Goal: Feedback & Contribution: Contribute content

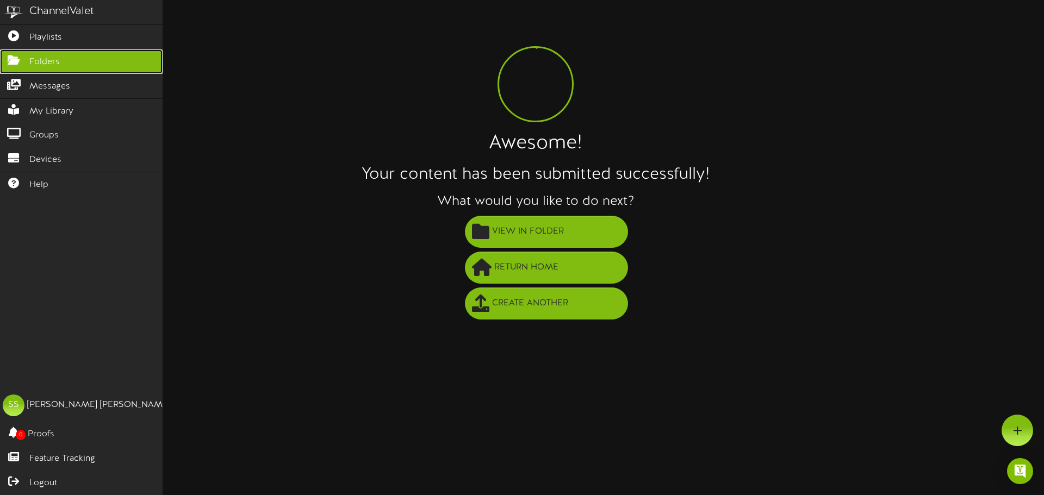
click at [20, 65] on link "Folders" at bounding box center [81, 61] width 163 height 24
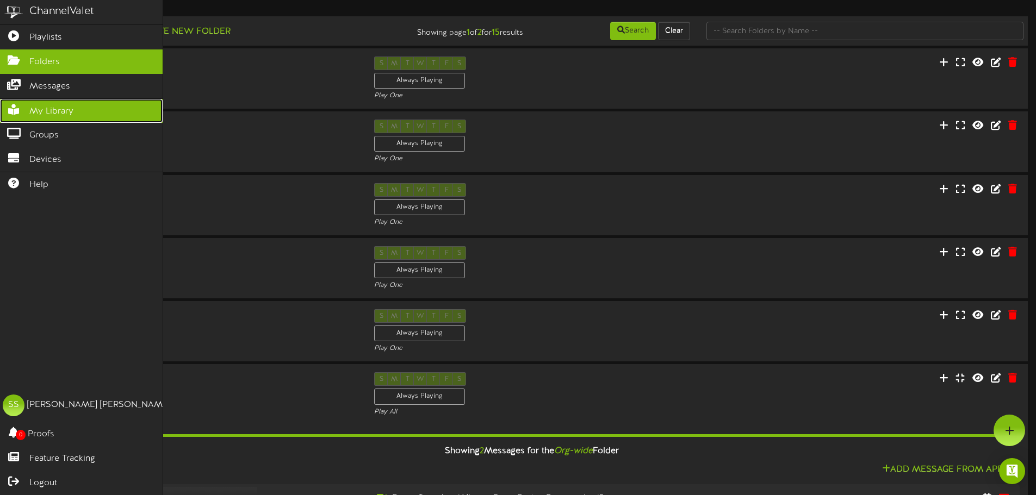
click at [45, 106] on span "My Library" at bounding box center [51, 112] width 44 height 13
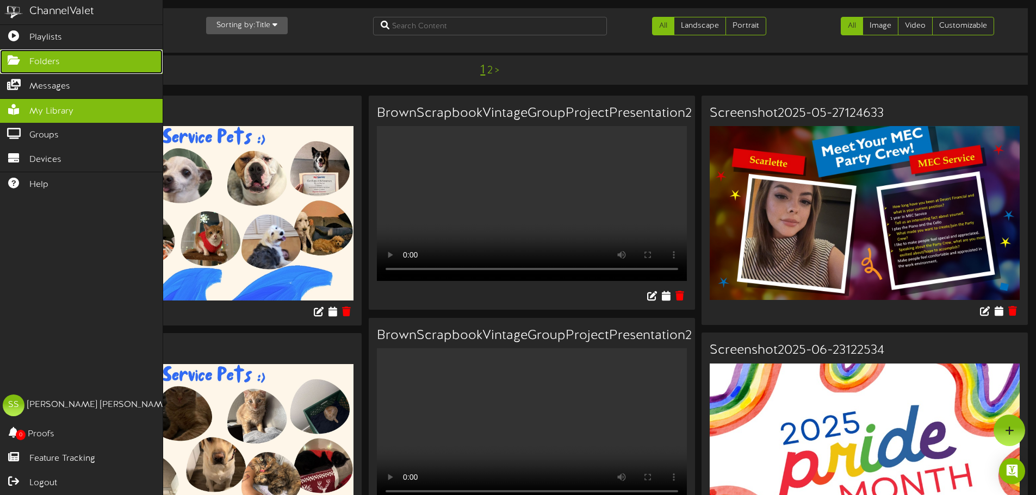
click at [13, 61] on icon at bounding box center [13, 59] width 27 height 8
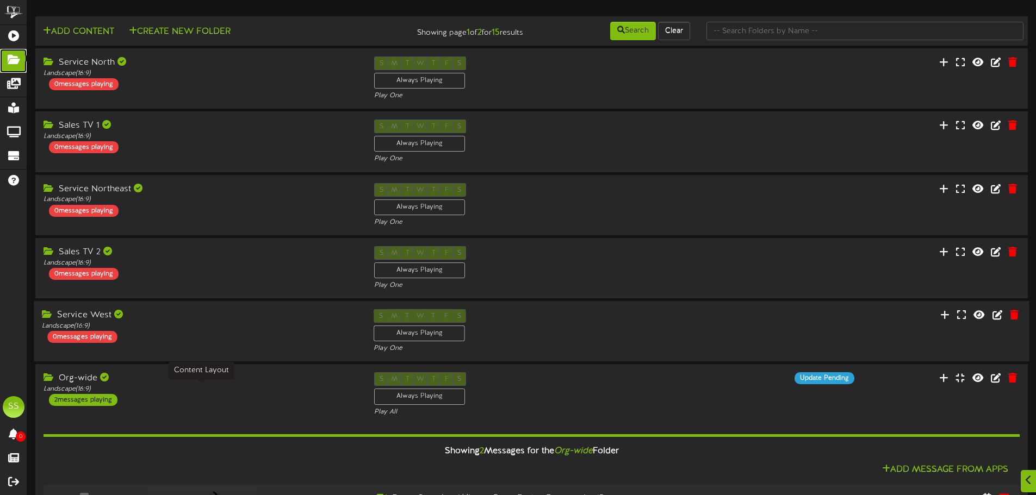
scroll to position [272, 0]
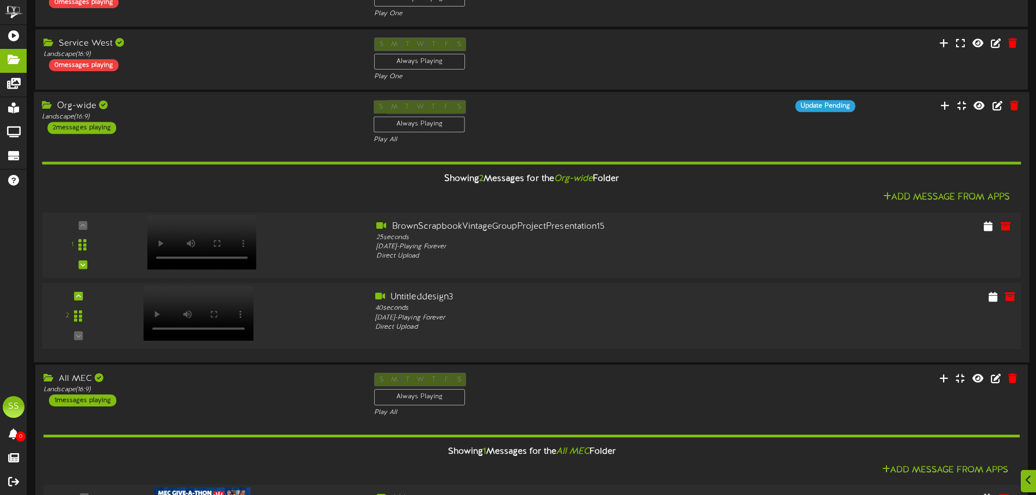
click at [1002, 303] on div at bounding box center [902, 299] width 247 height 14
click at [1013, 300] on icon at bounding box center [1010, 297] width 12 height 12
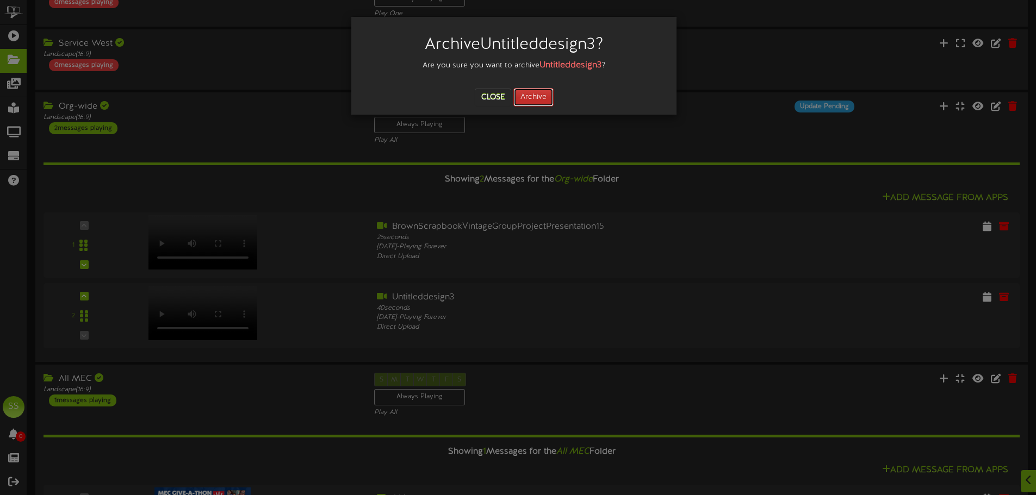
click at [541, 101] on button "Archive" at bounding box center [533, 97] width 40 height 18
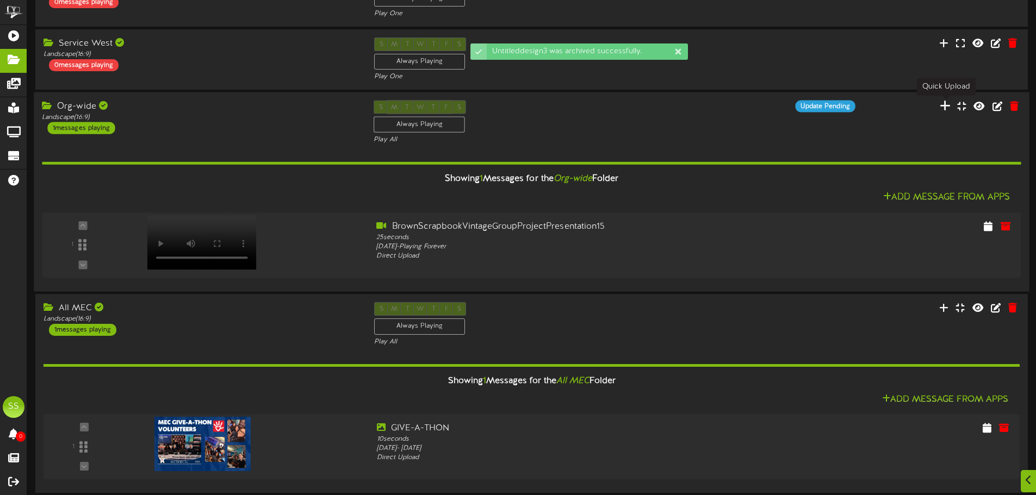
click at [948, 106] on icon at bounding box center [945, 106] width 11 height 12
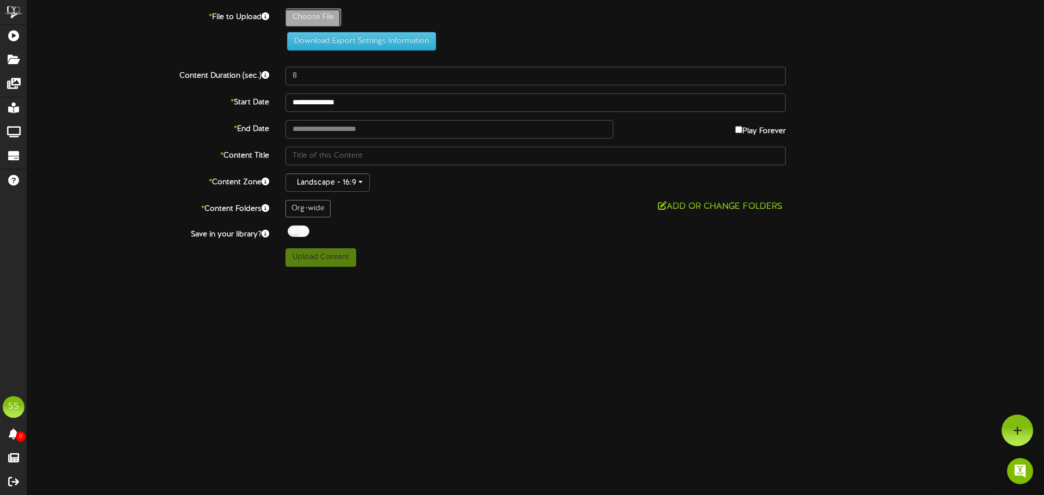
type input "**********"
type input "Untitleddesign5"
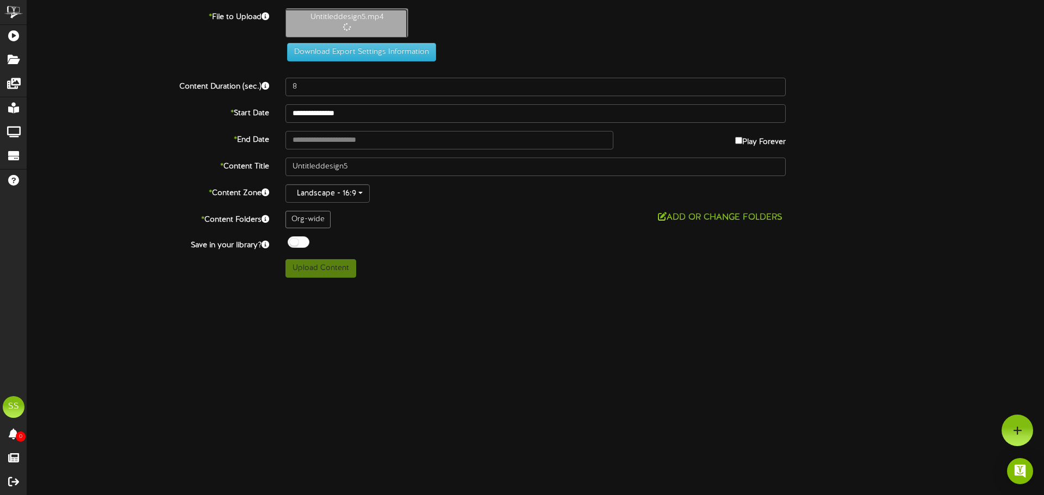
type input "40"
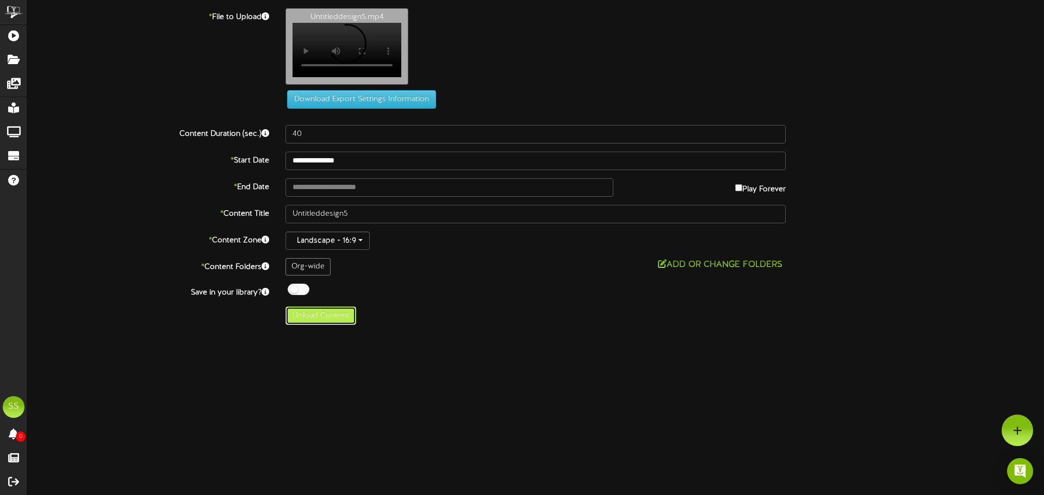
click at [335, 324] on button "Upload Content" at bounding box center [321, 316] width 71 height 18
type input "**********"
